Goal: Go to known website: Go to known website

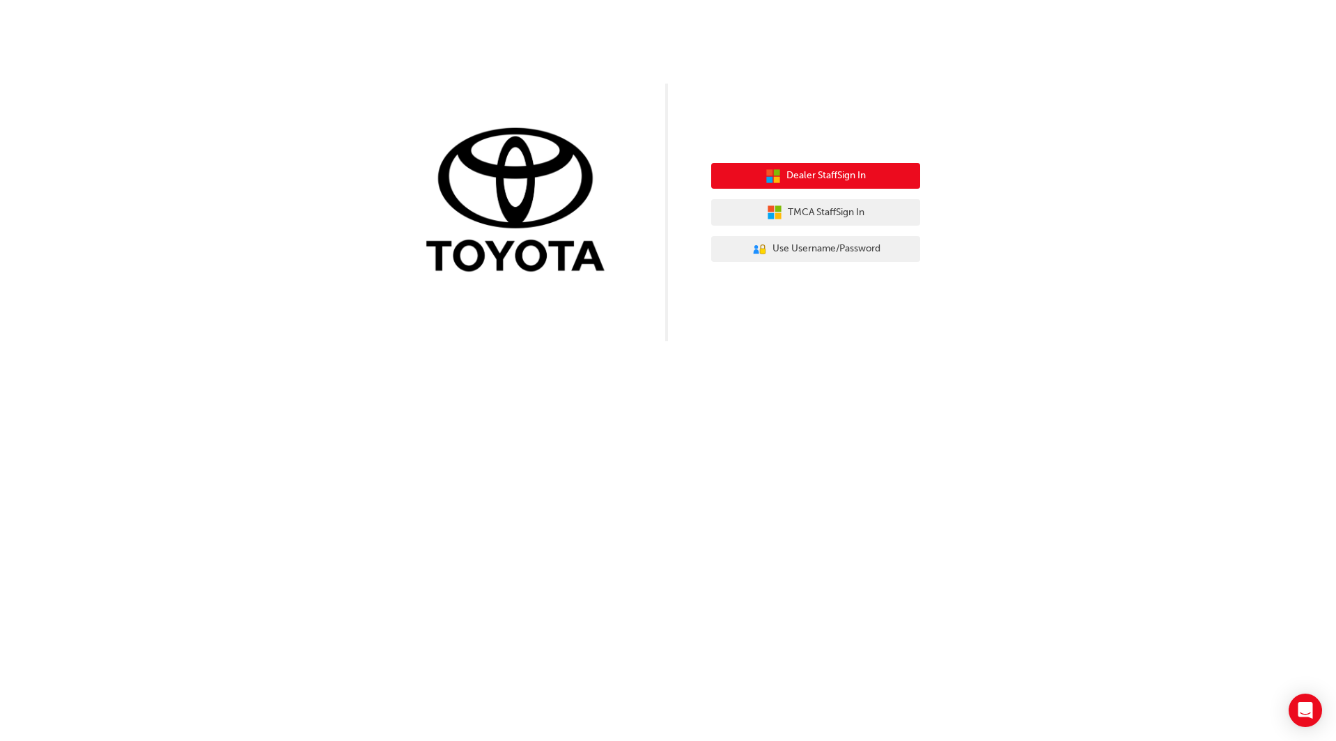
click at [826, 180] on span "Dealer Staff Sign In" at bounding box center [825, 176] width 79 height 16
click at [776, 182] on icon "button" at bounding box center [777, 179] width 6 height 6
